Goal: Task Accomplishment & Management: Use online tool/utility

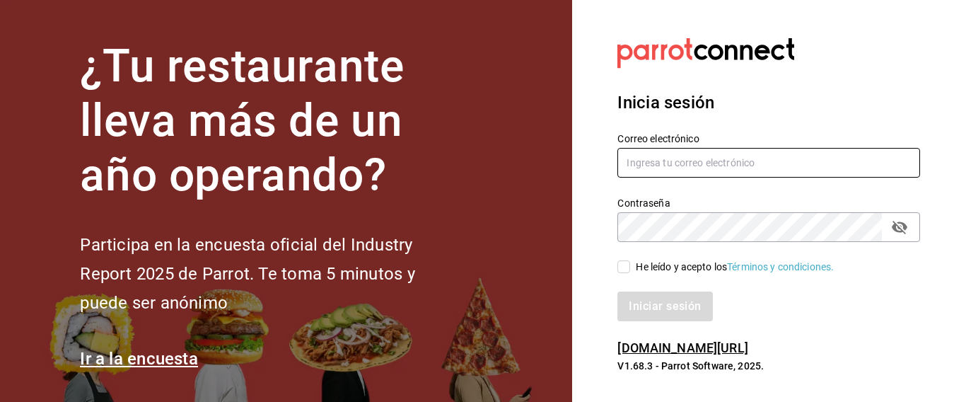
click at [667, 158] on input "text" at bounding box center [769, 163] width 303 height 30
type input "callejongourmet@gmail.com"
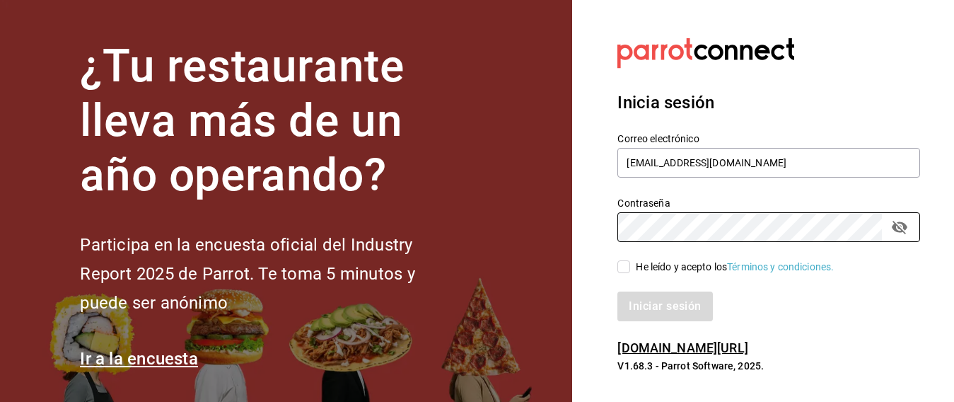
click at [623, 270] on input "He leído y acepto los Términos y condiciones." at bounding box center [624, 266] width 13 height 13
checkbox input "true"
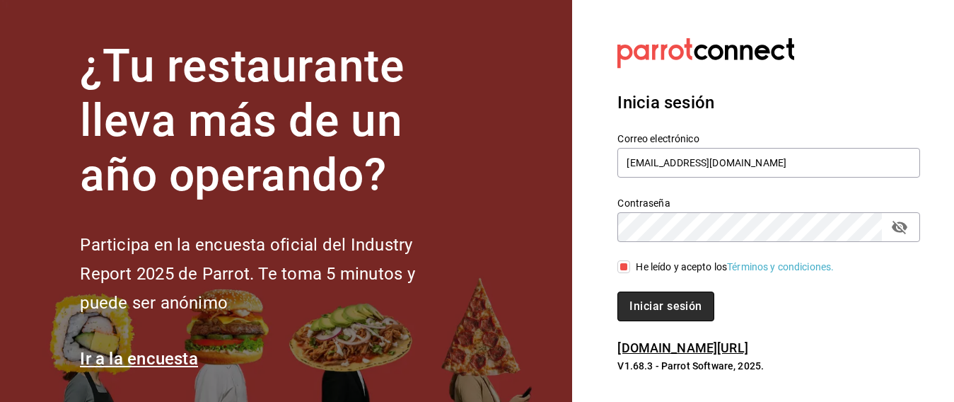
click at [650, 303] on button "Iniciar sesión" at bounding box center [666, 307] width 96 height 30
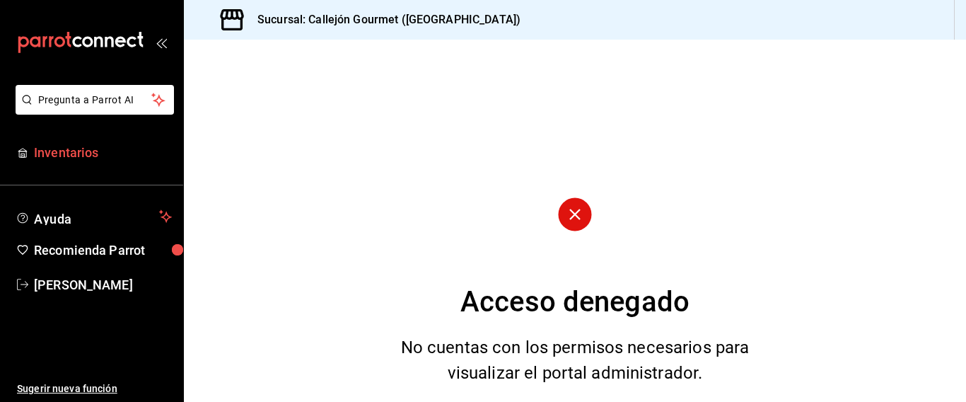
click at [88, 150] on span "Inventarios" at bounding box center [103, 152] width 138 height 19
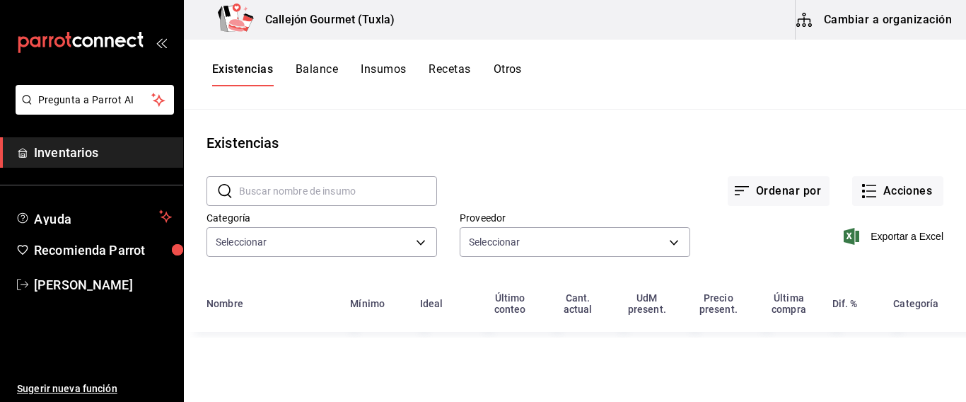
type input "01b487b4-fd07-4e6f-8b10-175f5e71c4b9,6f111127-fd93-48d9-936d-f485c9158c9f,4e268…"
type input "d07e61b9-724f-4f83-8377-ee3ec137bf0e,f22b31a0-3d84-4ac3-8c2c-dc33927ceec7,9be79…"
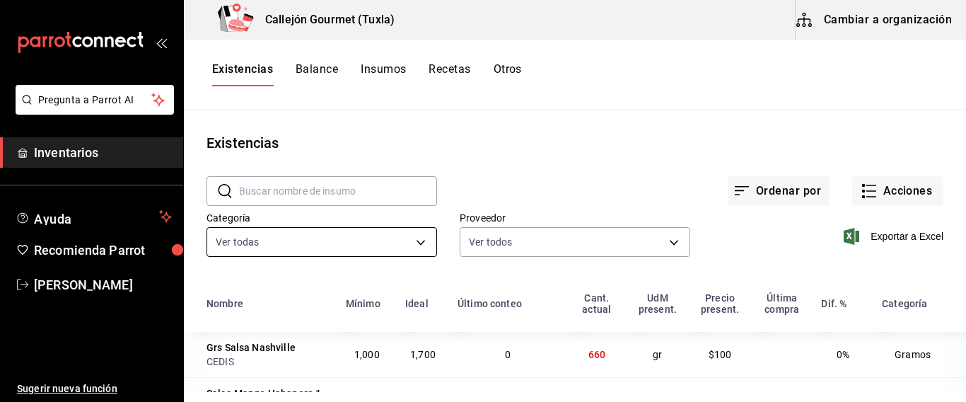
click at [412, 245] on body "Pregunta a Parrot AI Inventarios Ayuda Recomienda Parrot [PERSON_NAME] Sugerir …" at bounding box center [483, 196] width 966 height 392
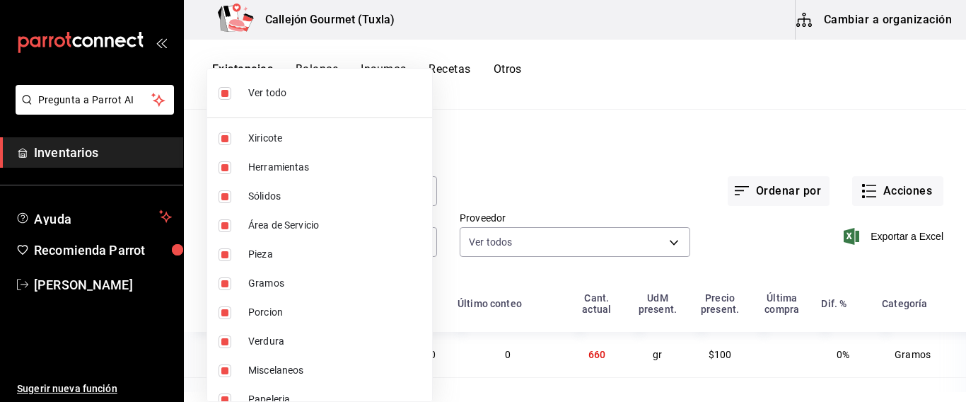
click at [221, 91] on input "checkbox" at bounding box center [225, 93] width 13 height 13
checkbox input "false"
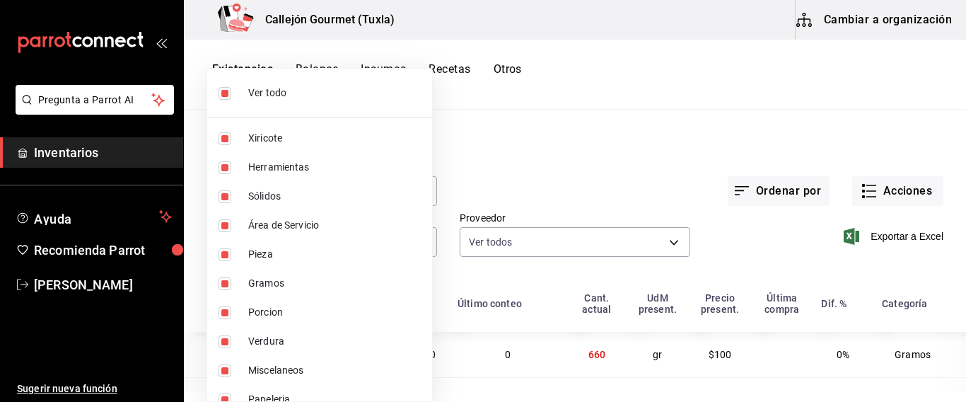
checkbox input "false"
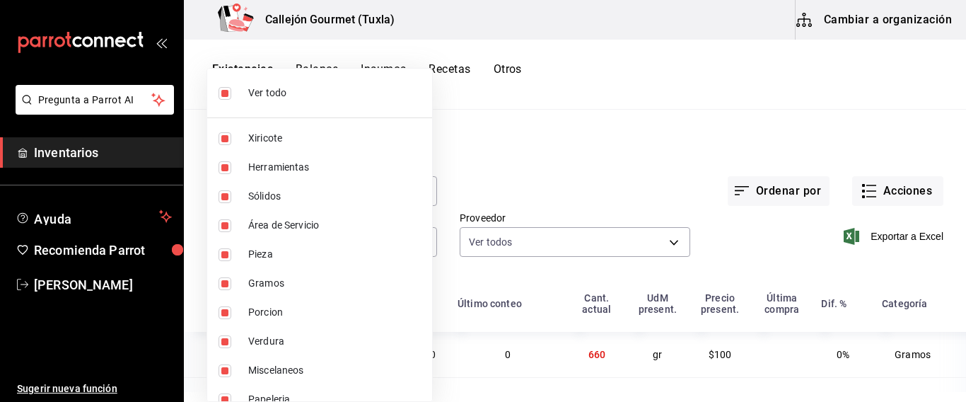
checkbox input "false"
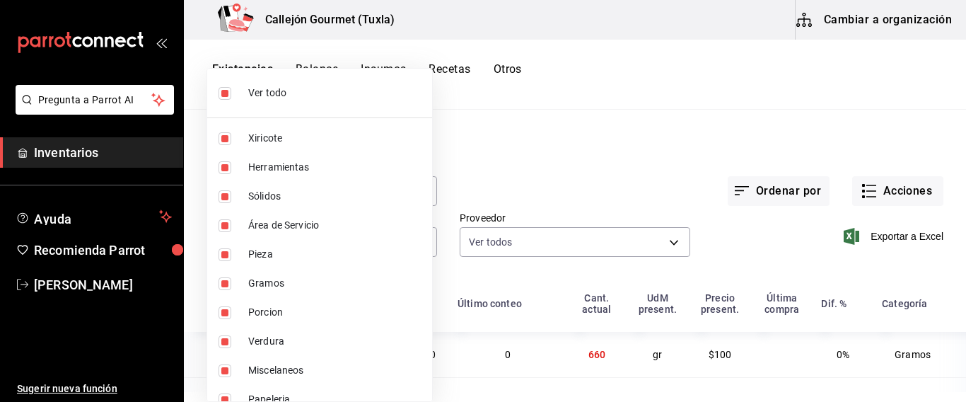
checkbox input "false"
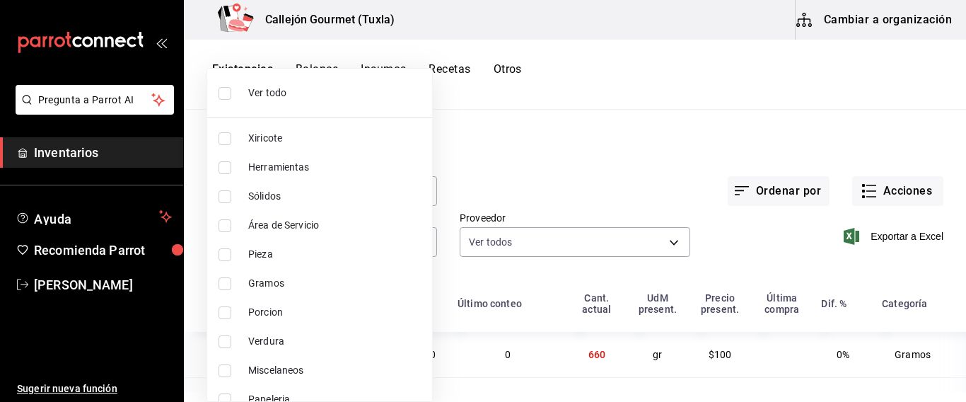
click at [221, 255] on input "checkbox" at bounding box center [225, 254] width 13 height 13
checkbox input "true"
type input "0262bcae-ebf1-4bea-842a-a14c846a0f4c"
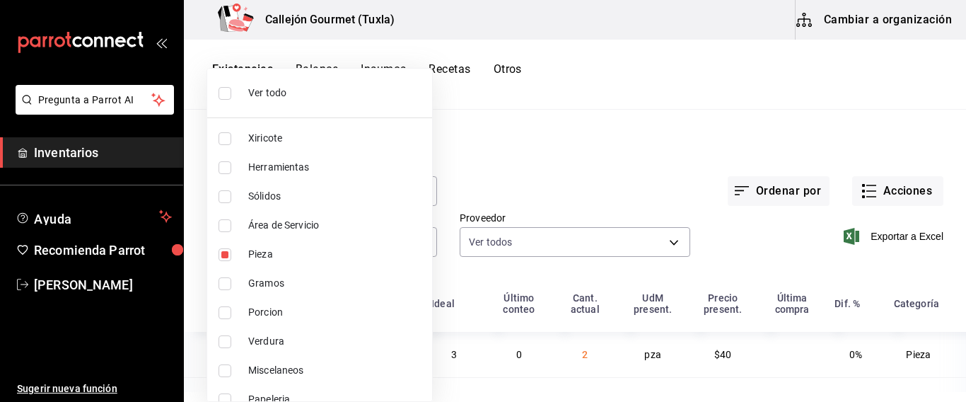
click at [732, 347] on div at bounding box center [483, 201] width 966 height 402
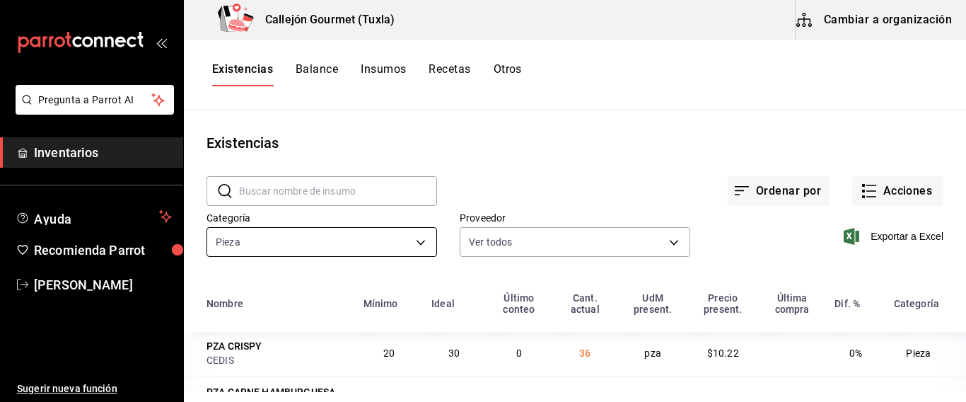
click at [416, 241] on body "Pregunta a Parrot AI Inventarios Ayuda Recomienda Parrot [PERSON_NAME] Sugerir …" at bounding box center [483, 196] width 966 height 392
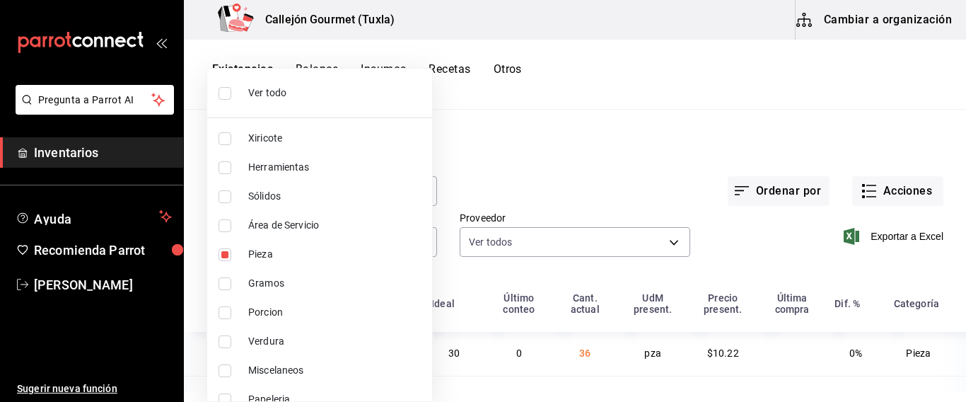
click at [228, 253] on input "checkbox" at bounding box center [225, 254] width 13 height 13
checkbox input "false"
click at [226, 314] on input "checkbox" at bounding box center [225, 312] width 13 height 13
checkbox input "true"
type input "ad61a181-499f-4092-814e-026638fd8a9c"
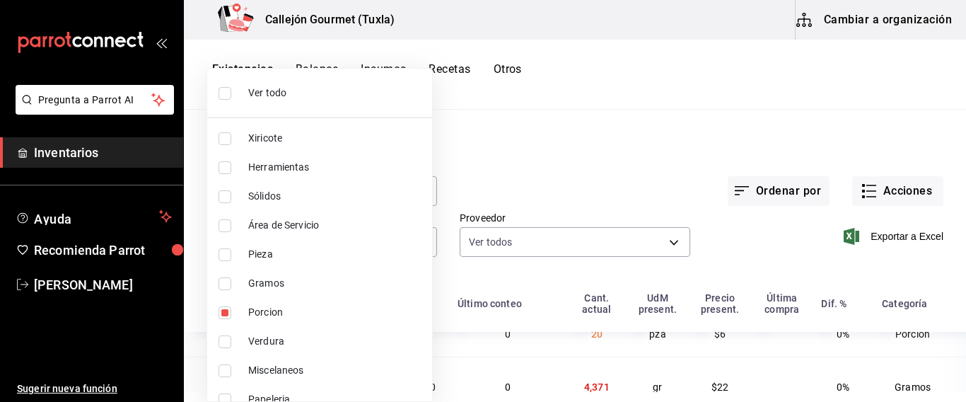
click at [728, 355] on div at bounding box center [483, 201] width 966 height 402
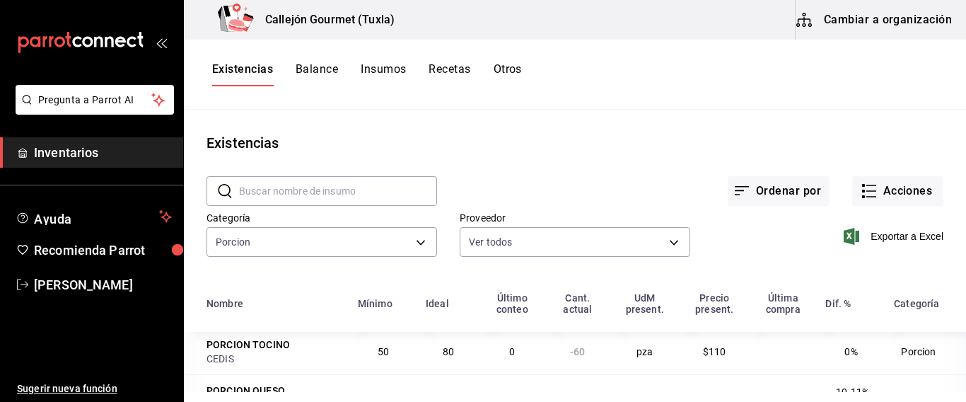
click at [950, 284] on div "Ver todo Xiricote Herramientas Sólidos Área de Servicio Pieza Gramos Porcion Ve…" at bounding box center [483, 201] width 966 height 402
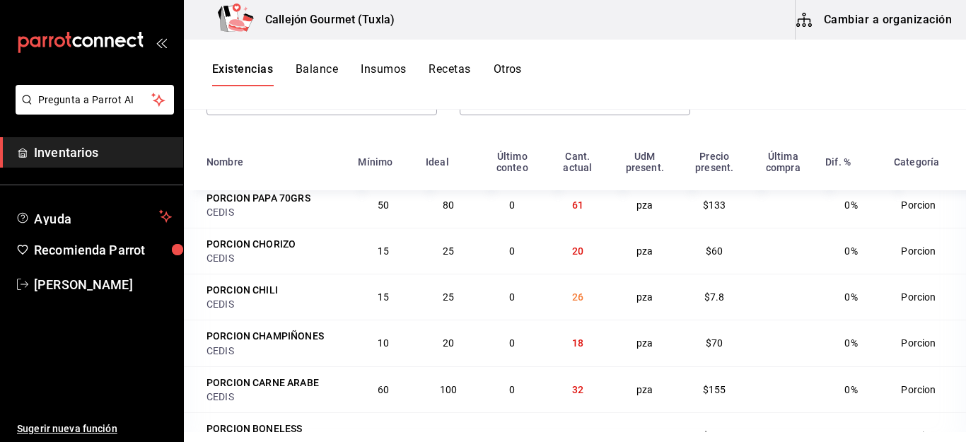
scroll to position [173, 0]
